Goal: Task Accomplishment & Management: Use online tool/utility

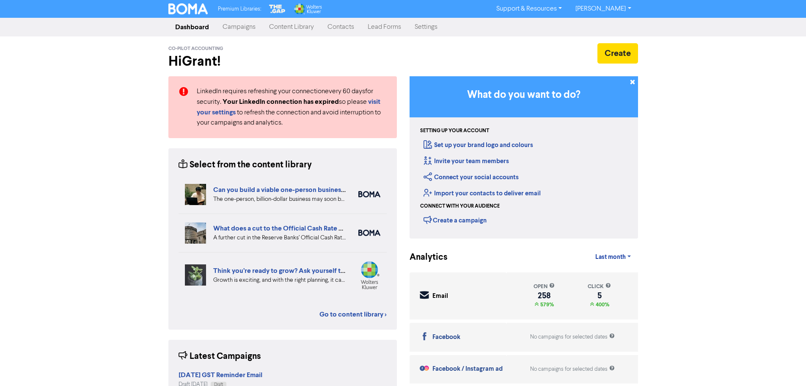
click at [338, 28] on link "Contacts" at bounding box center [341, 27] width 40 height 17
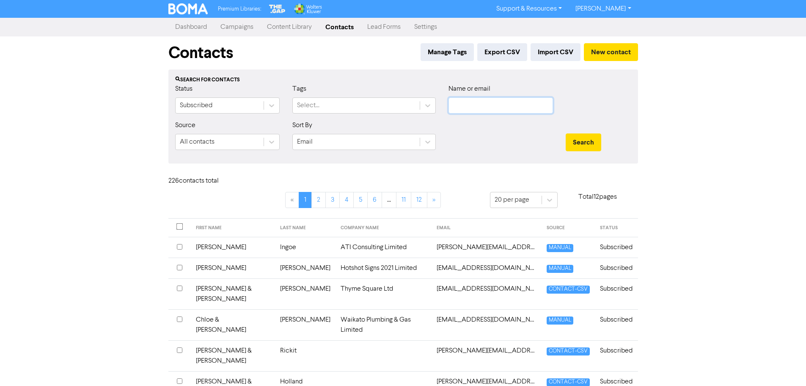
click at [472, 107] on input "text" at bounding box center [501, 105] width 105 height 16
type input "historical"
click at [566, 133] on button "Search" at bounding box center [584, 142] width 36 height 18
